Goal: Book appointment/travel/reservation

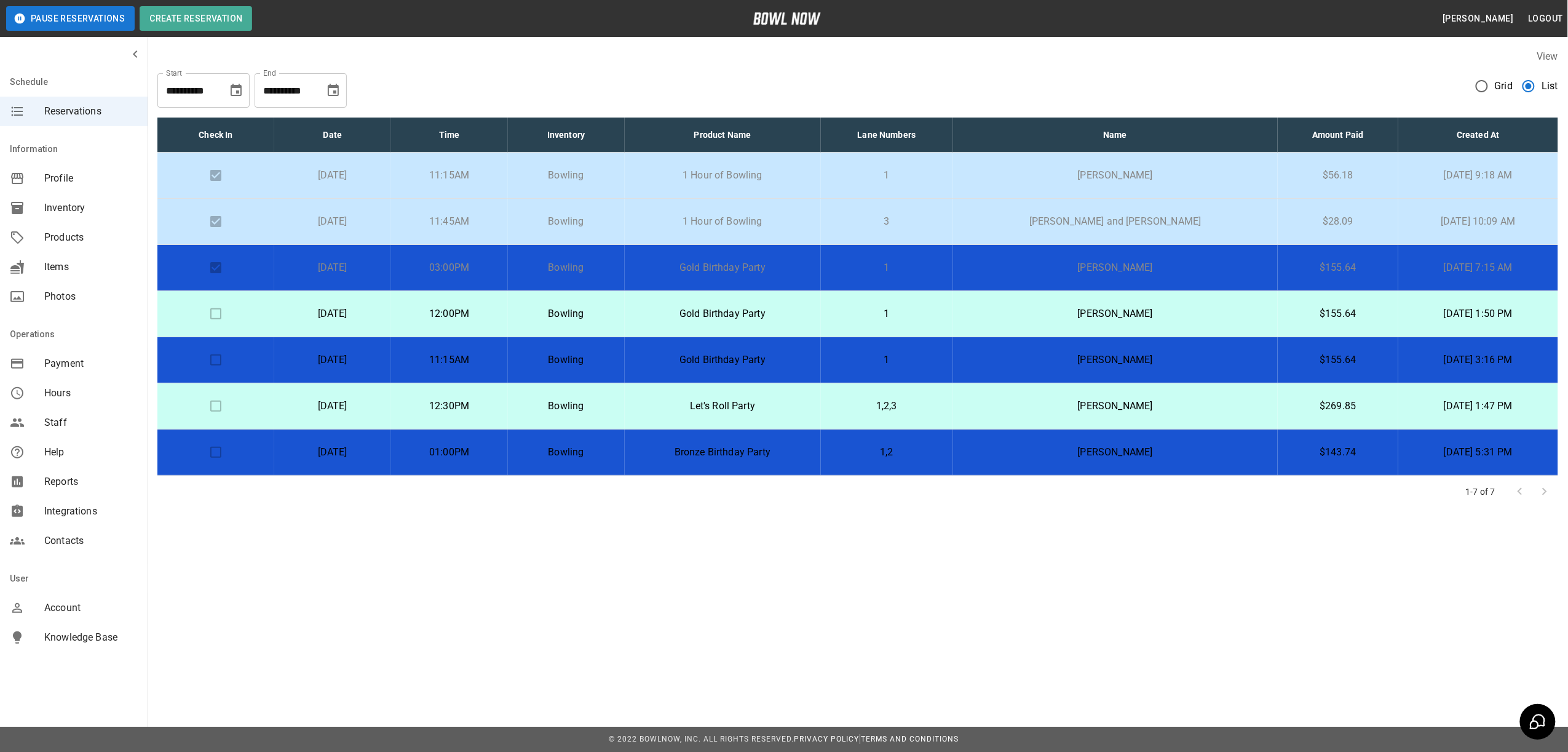
click at [243, 97] on button "Choose date, selected date is Sep 6, 2025" at bounding box center [235, 90] width 24 height 24
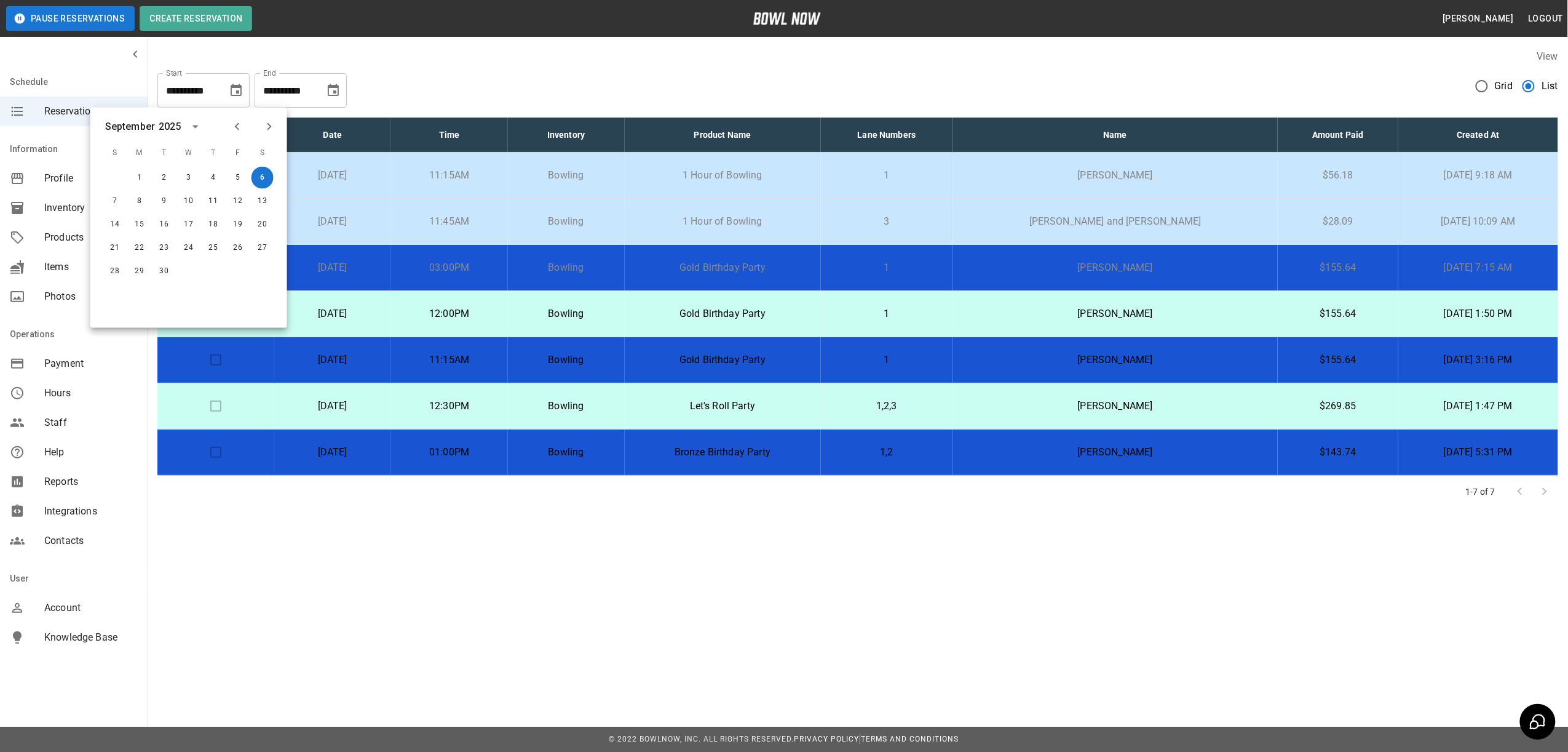
click at [151, 177] on div "1" at bounding box center [138, 177] width 24 height 22
click at [147, 178] on button "1" at bounding box center [139, 177] width 22 height 22
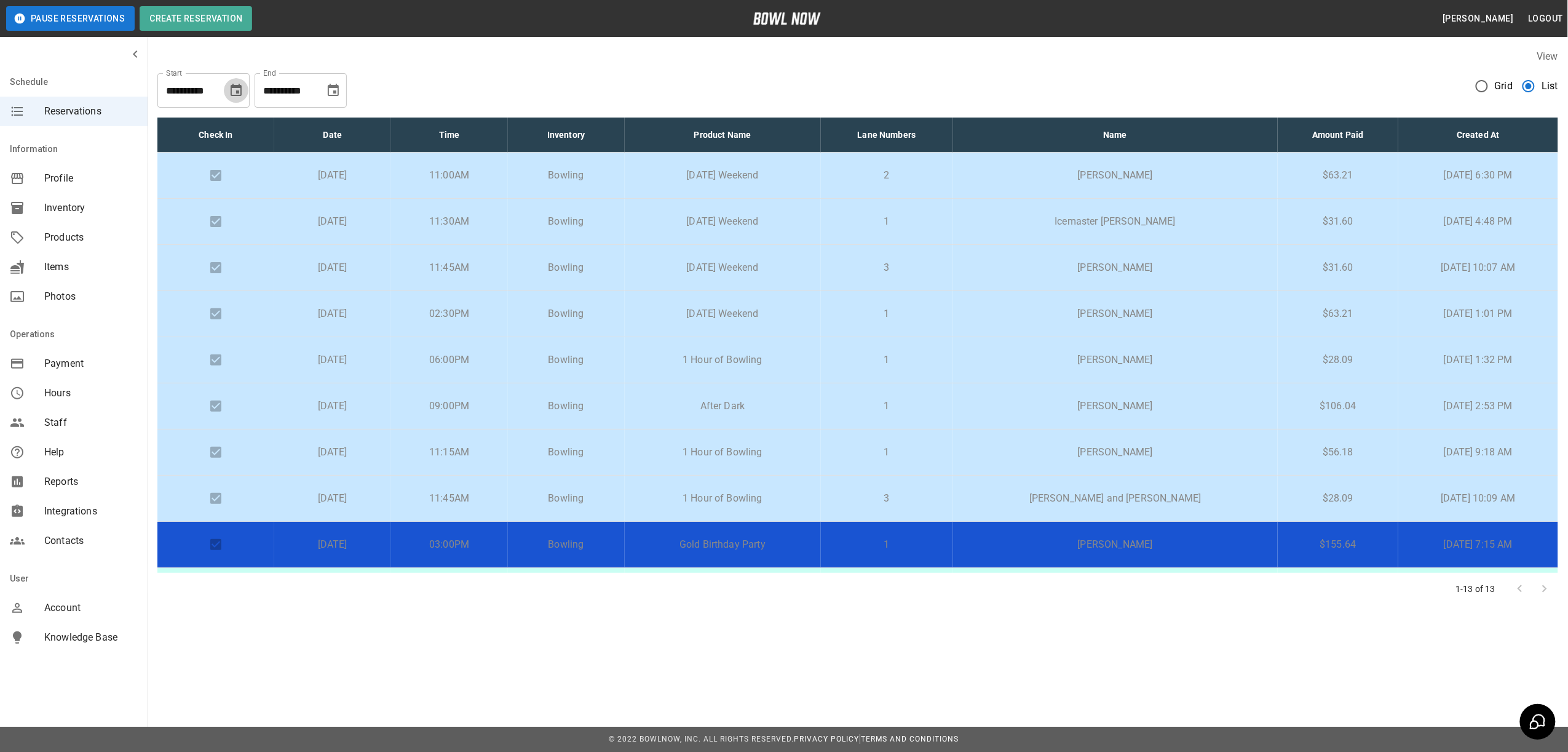
click at [231, 90] on icon "Choose date, selected date is Sep 1, 2025" at bounding box center [235, 90] width 15 height 15
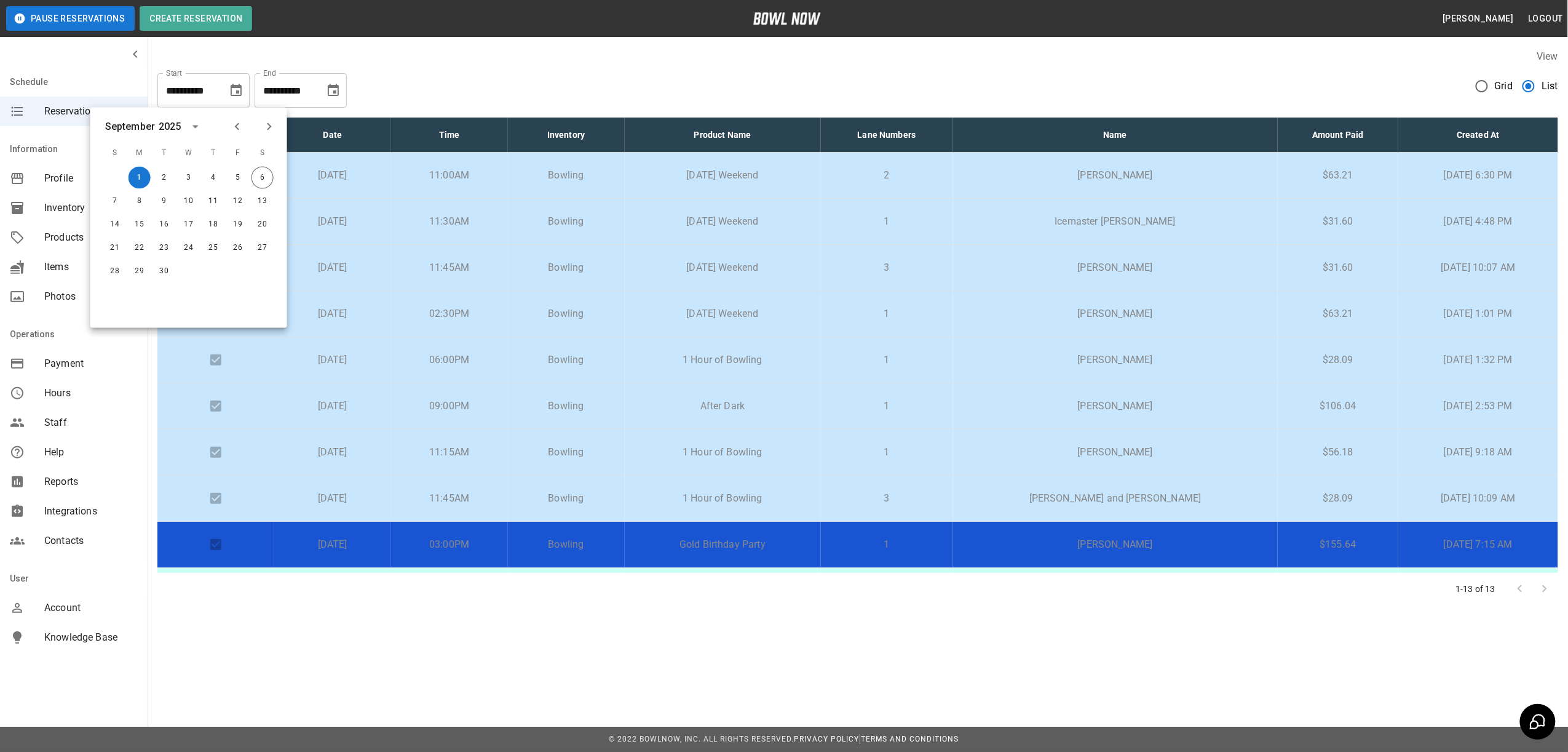
click at [241, 129] on icon "Previous month" at bounding box center [236, 126] width 15 height 15
click at [140, 269] on button "25" at bounding box center [139, 271] width 22 height 22
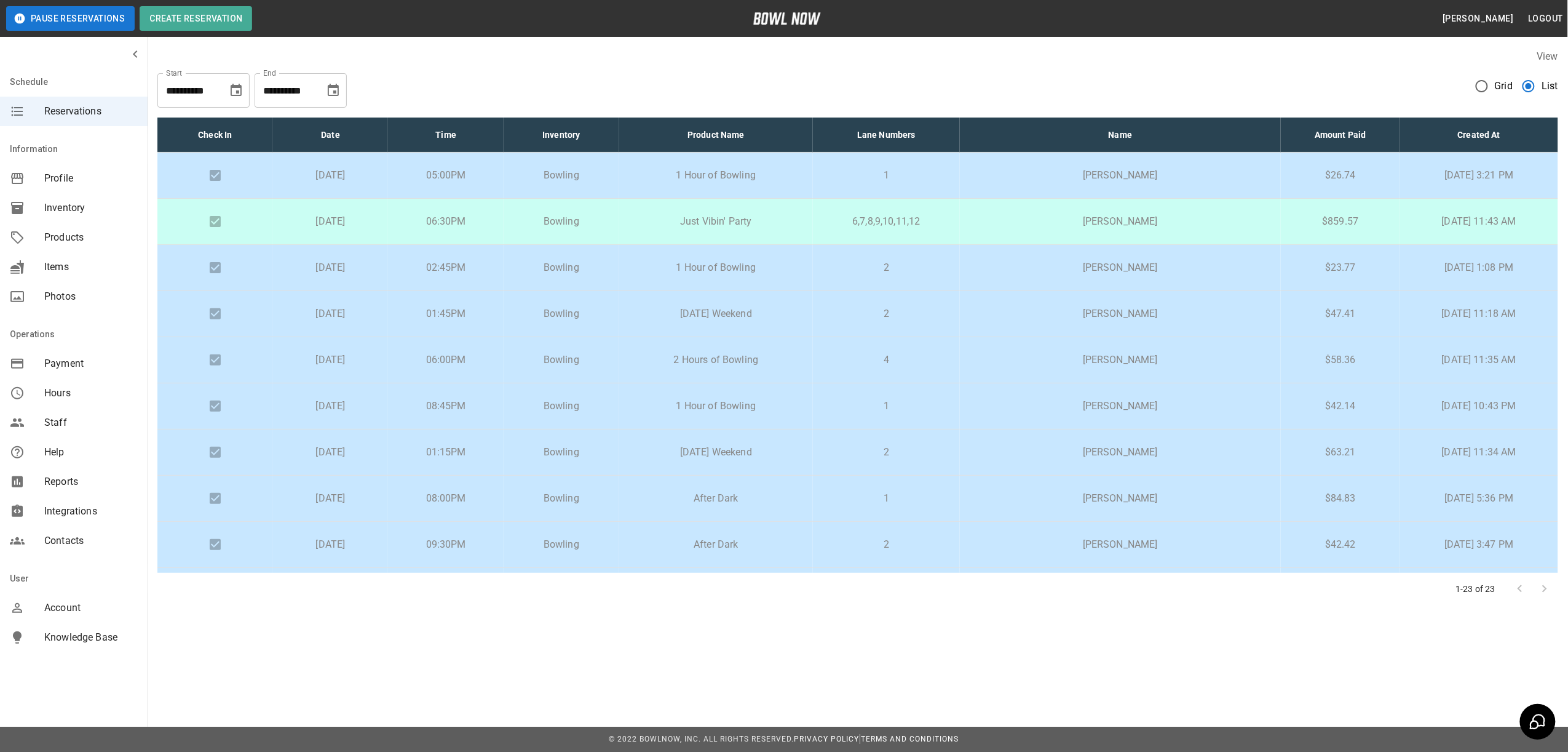
click at [236, 89] on icon "Choose date, selected date is Aug 25, 2025" at bounding box center [235, 90] width 15 height 15
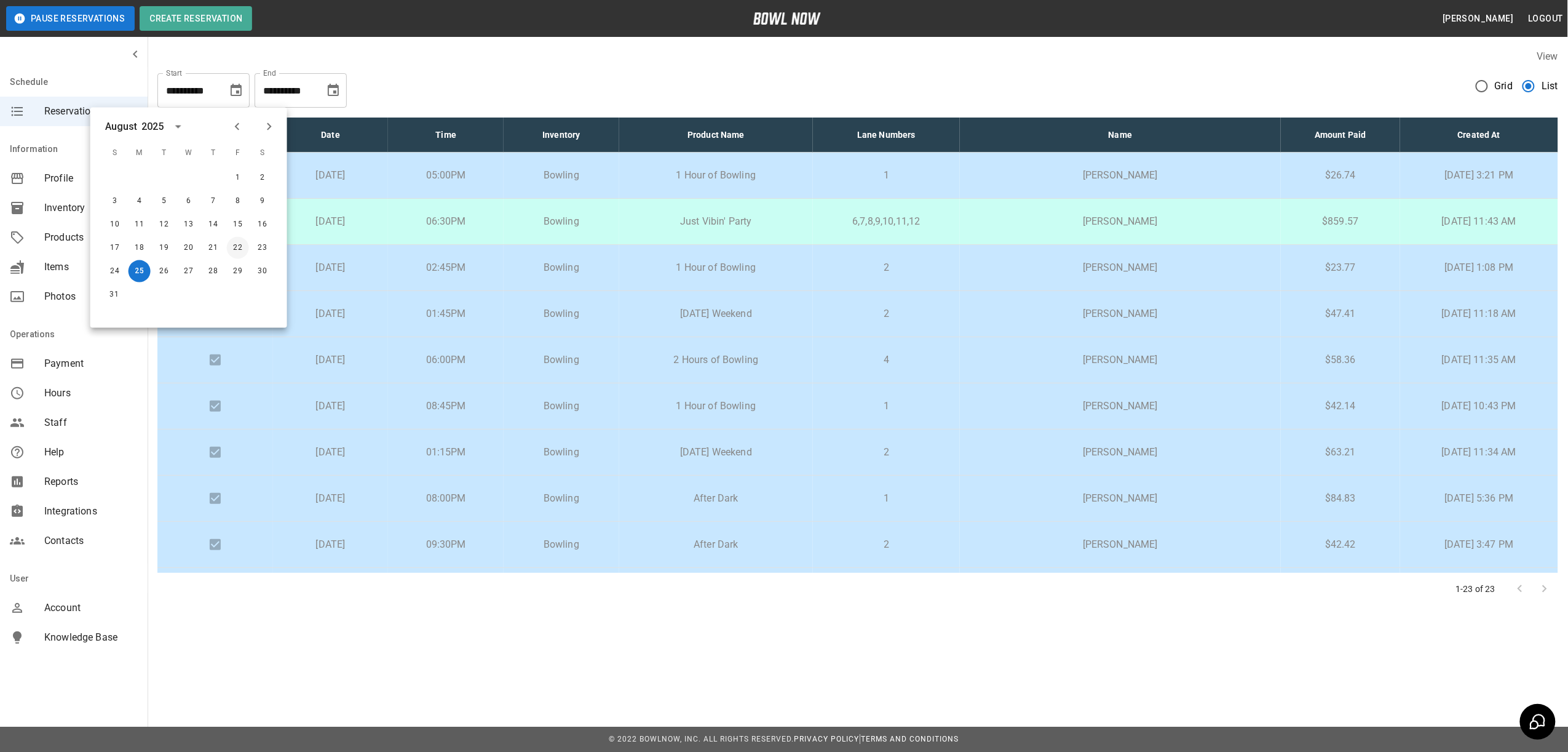
click at [245, 250] on button "22" at bounding box center [237, 247] width 22 height 22
type input "**********"
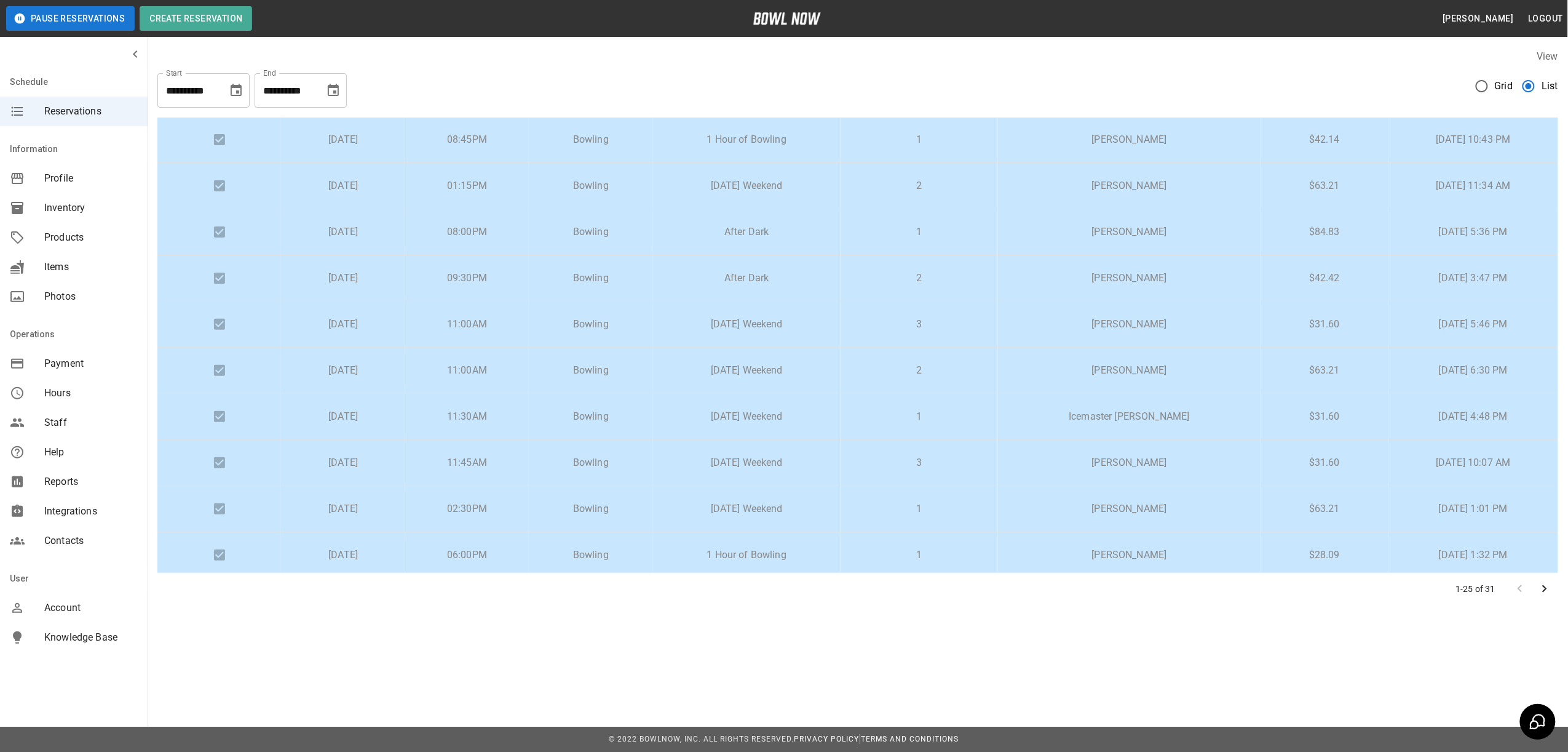
scroll to position [640, 0]
drag, startPoint x: 1546, startPoint y: 19, endPoint x: 1554, endPoint y: 4, distance: 17.0
click at [1546, 19] on button "Logout" at bounding box center [1546, 18] width 45 height 22
